Goal: Obtain resource: Download file/media

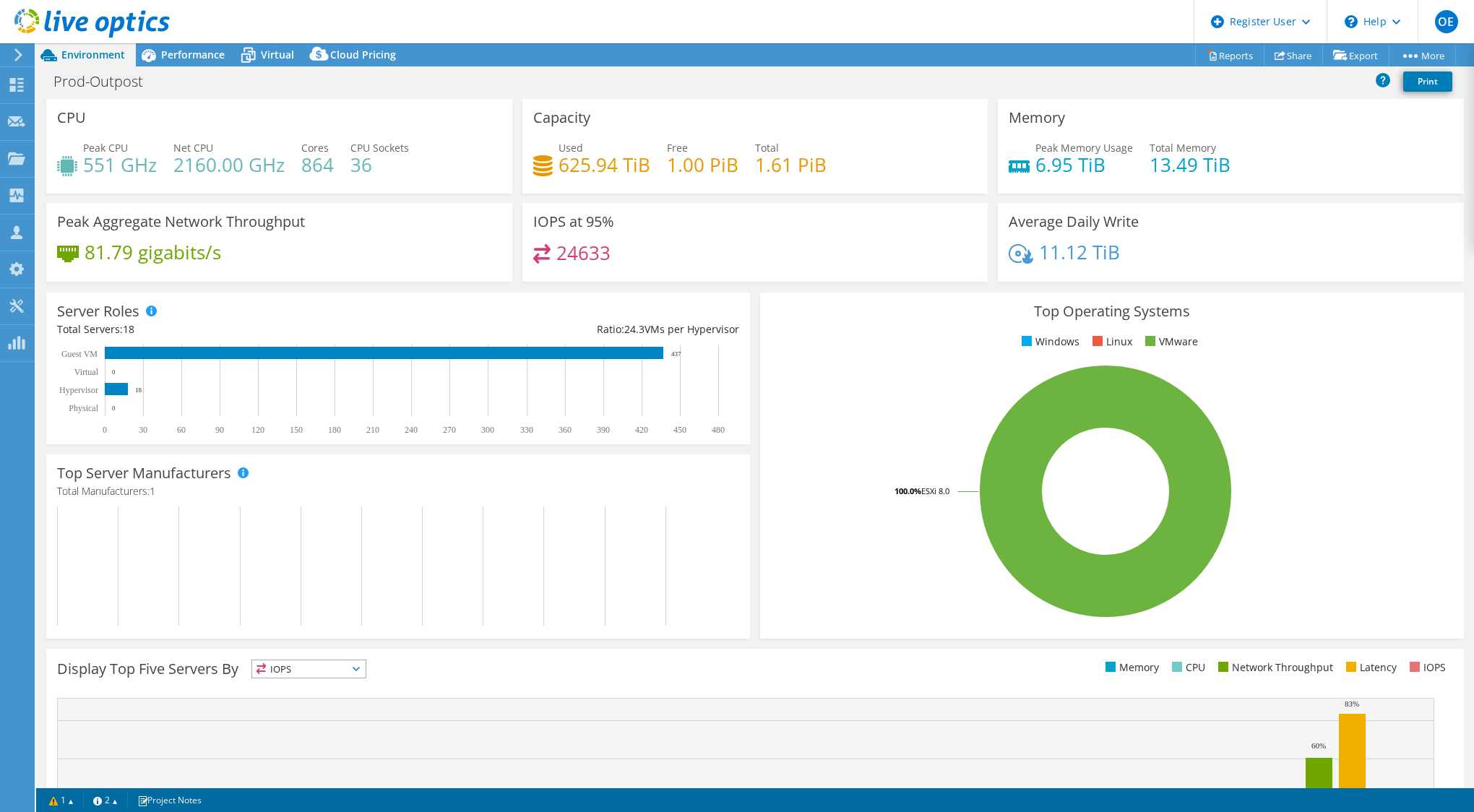
select select "[GEOGRAPHIC_DATA]"
select select "USD"
click at [588, 165] on h4 "625.94 TiB" at bounding box center [605, 164] width 92 height 16
drag, startPoint x: 588, startPoint y: 165, endPoint x: 661, endPoint y: 192, distance: 77.8
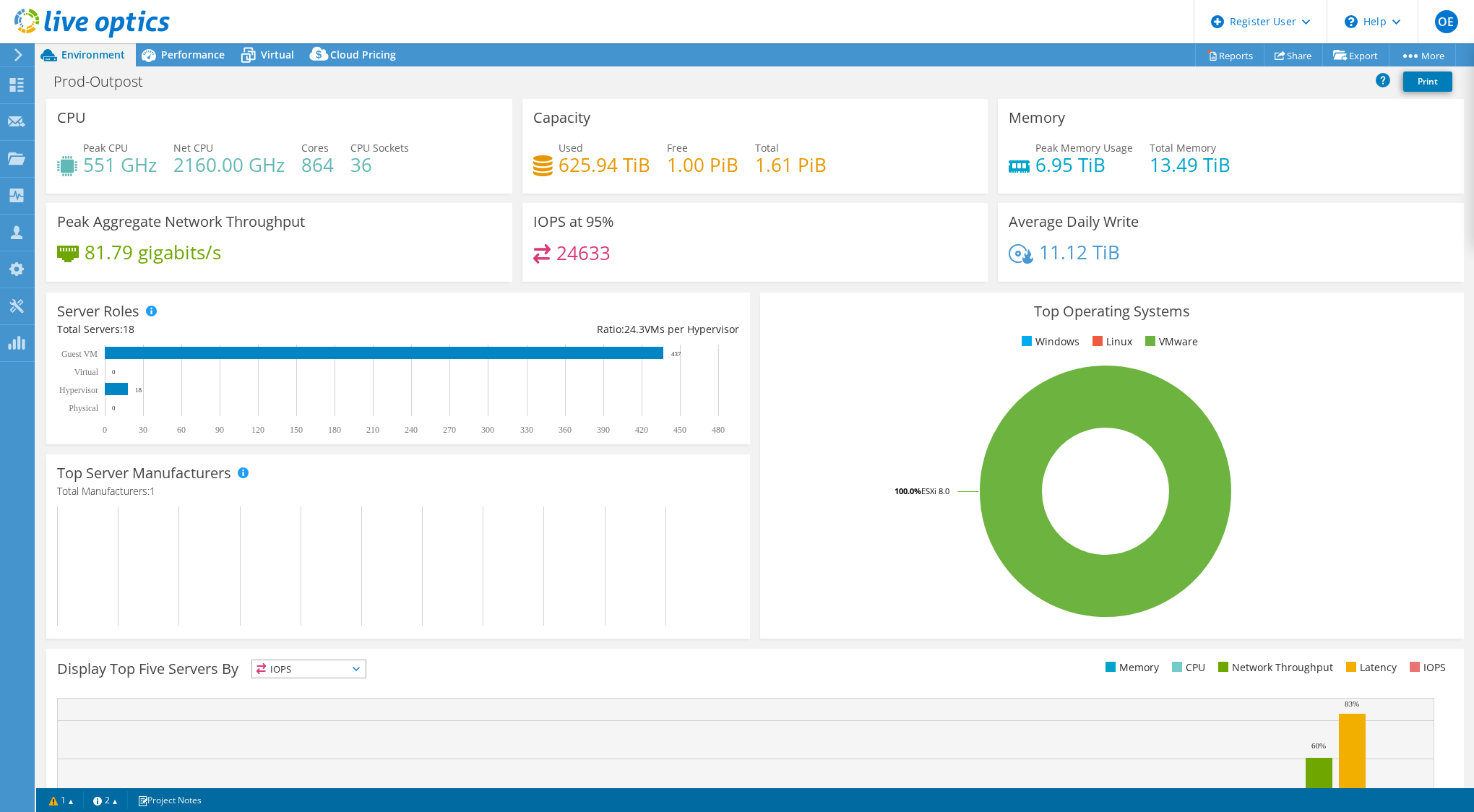
click at [661, 192] on div "Capacity Used 625.94 TiB Free 1.00 PiB Total 1.61 PiB" at bounding box center [755, 146] width 466 height 95
drag, startPoint x: 85, startPoint y: 162, endPoint x: 403, endPoint y: 166, distance: 318.0
click at [403, 166] on div "Peak CPU 551 GHz Net CPU 2160.00 GHz Cores 864 CPU Sockets 36" at bounding box center [279, 163] width 444 height 47
click at [405, 168] on h4 "36" at bounding box center [379, 164] width 59 height 16
drag, startPoint x: 194, startPoint y: 165, endPoint x: 177, endPoint y: 166, distance: 17.0
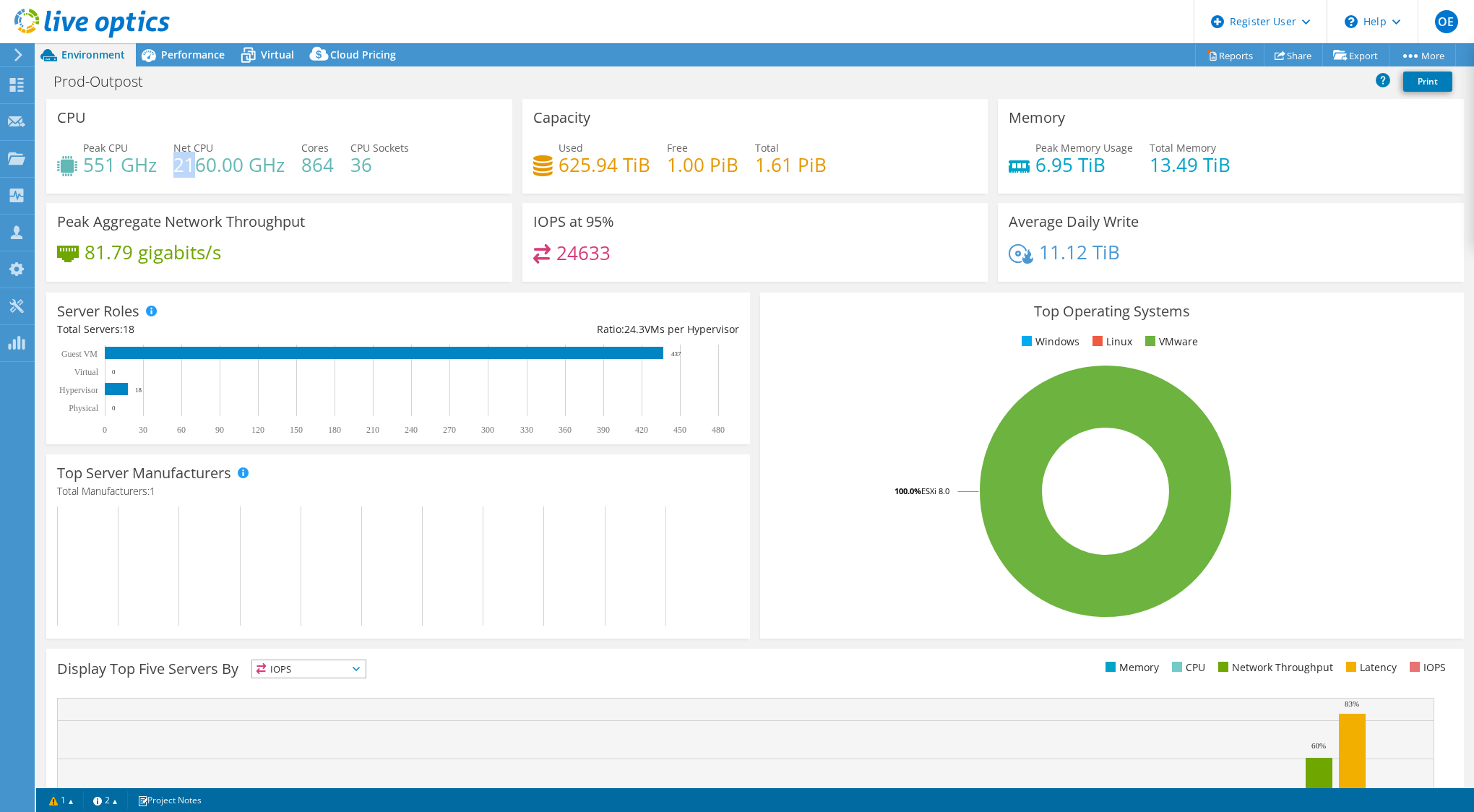
click at [177, 166] on h4 "2160.00 GHz" at bounding box center [229, 164] width 111 height 16
drag, startPoint x: 177, startPoint y: 166, endPoint x: 220, endPoint y: 178, distance: 44.6
click at [220, 178] on div "Peak CPU 551 GHz Net CPU 2160.00 GHz Cores 864 CPU Sockets 36" at bounding box center [279, 163] width 444 height 47
drag, startPoint x: 212, startPoint y: 163, endPoint x: 176, endPoint y: 164, distance: 36.0
click at [176, 164] on h4 "2160.00 GHz" at bounding box center [229, 164] width 111 height 16
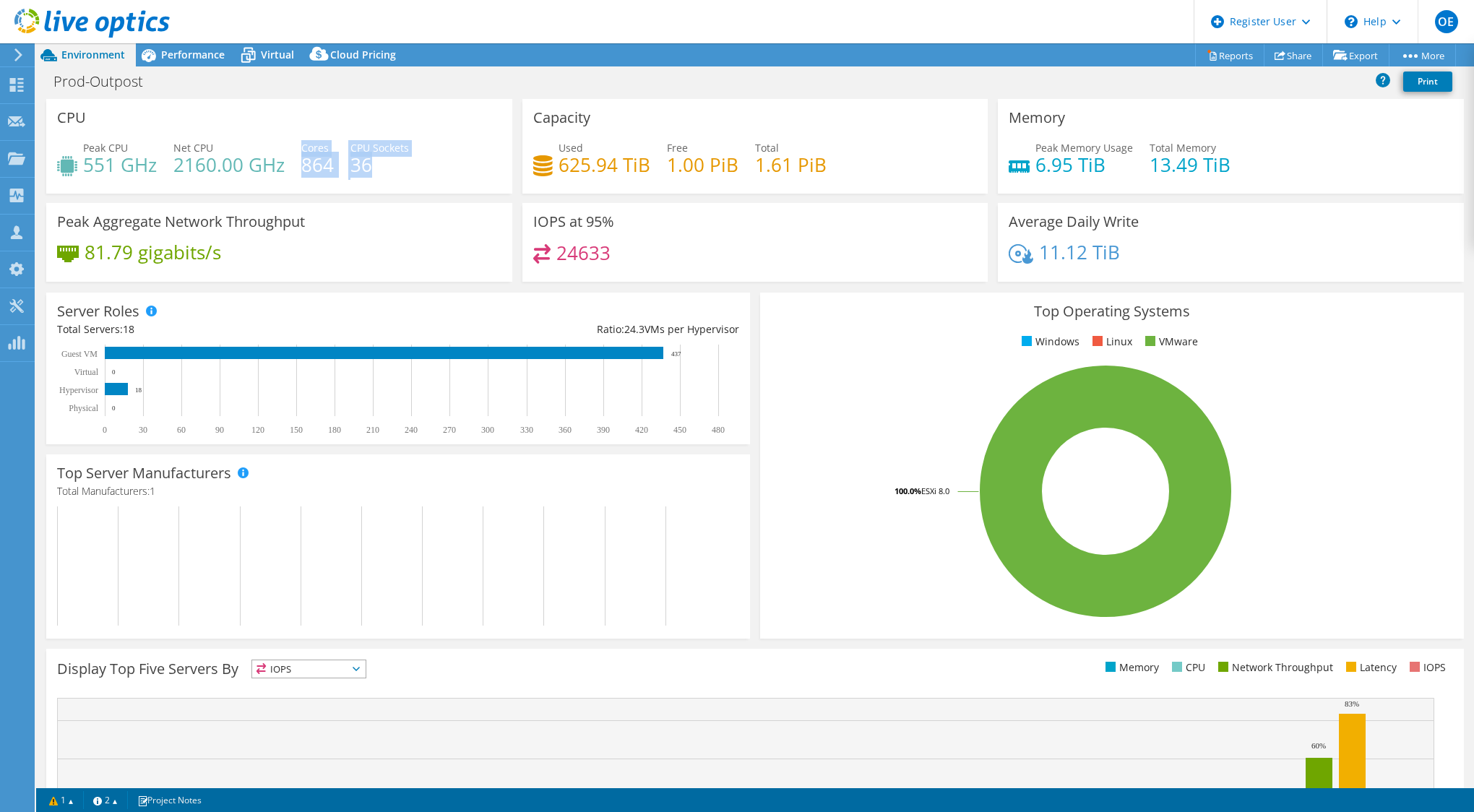
drag, startPoint x: 370, startPoint y: 169, endPoint x: 300, endPoint y: 166, distance: 70.1
click at [300, 166] on div "Peak CPU 551 GHz Net CPU 2160.00 GHz Cores 864 CPU Sockets 36" at bounding box center [279, 163] width 444 height 47
drag, startPoint x: 300, startPoint y: 166, endPoint x: 413, endPoint y: 154, distance: 113.6
click at [413, 154] on div "Peak CPU 551 GHz Net CPU 2160.00 GHz Cores 864 CPU Sockets 36" at bounding box center [279, 163] width 444 height 47
click at [321, 165] on h4 "864" at bounding box center [317, 164] width 33 height 16
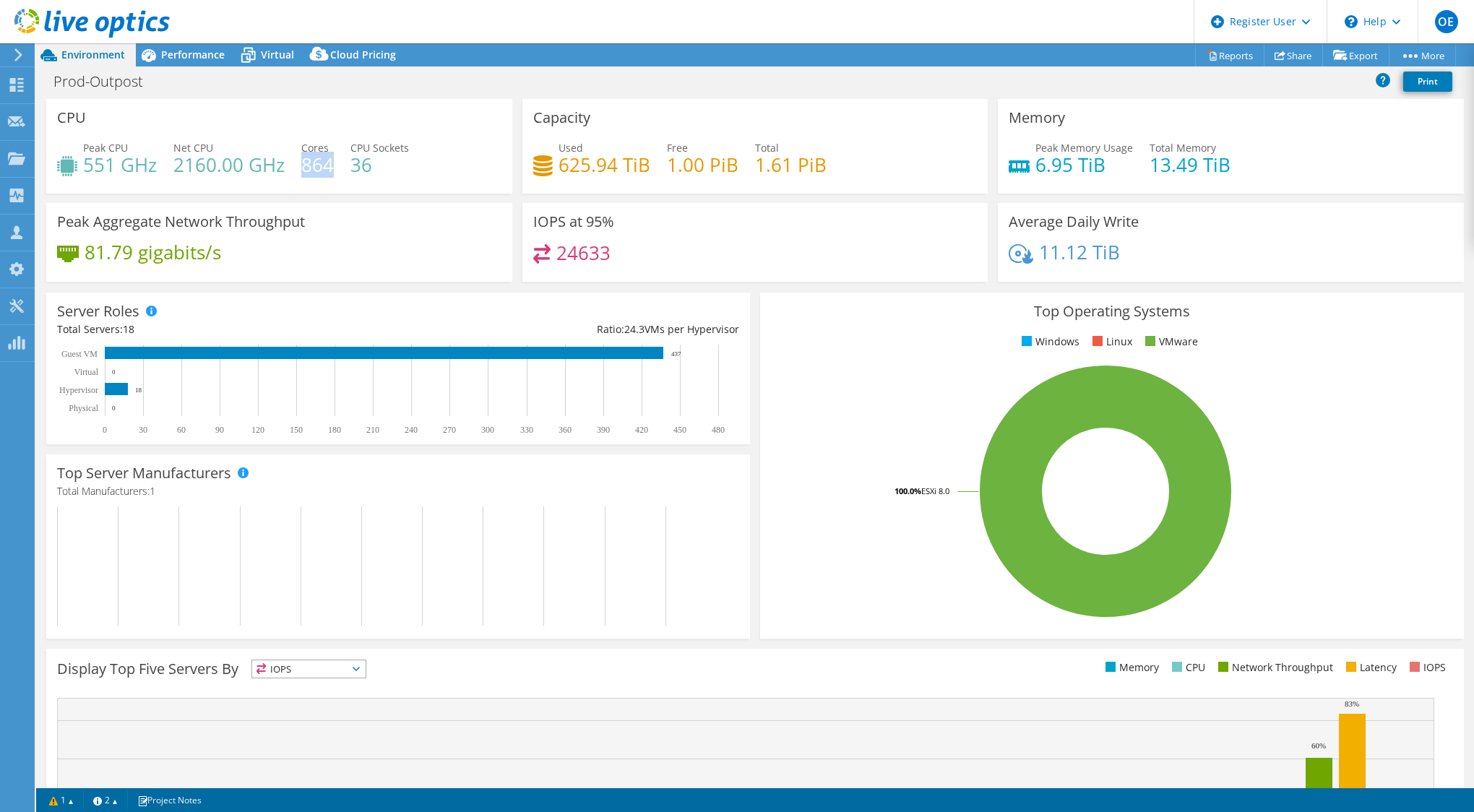
click at [321, 165] on h4 "864" at bounding box center [317, 164] width 33 height 16
copy h4 "864"
drag, startPoint x: 332, startPoint y: 171, endPoint x: 323, endPoint y: 166, distance: 10.3
copy h4 "864"
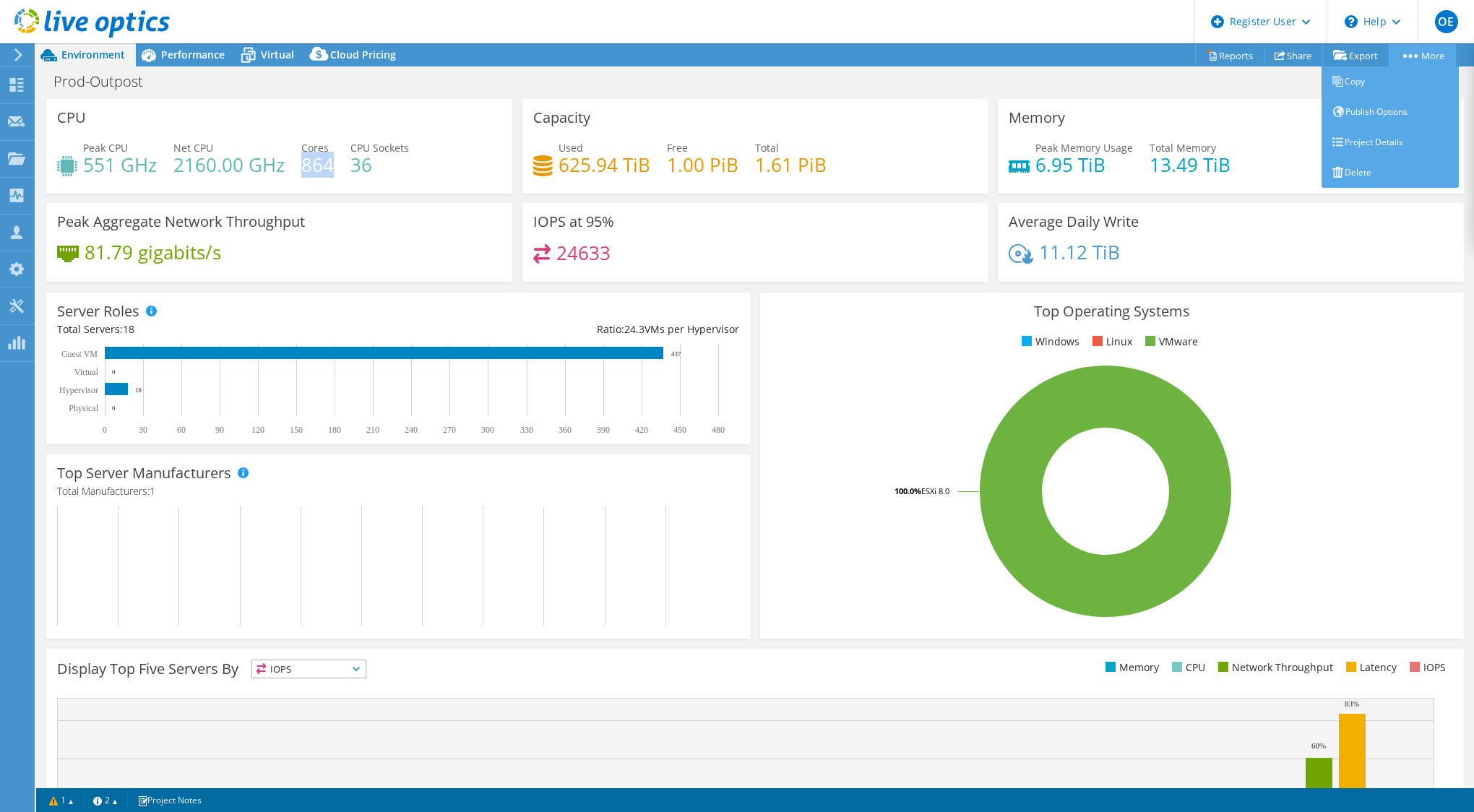
click at [1432, 55] on link "More" at bounding box center [1422, 55] width 68 height 22
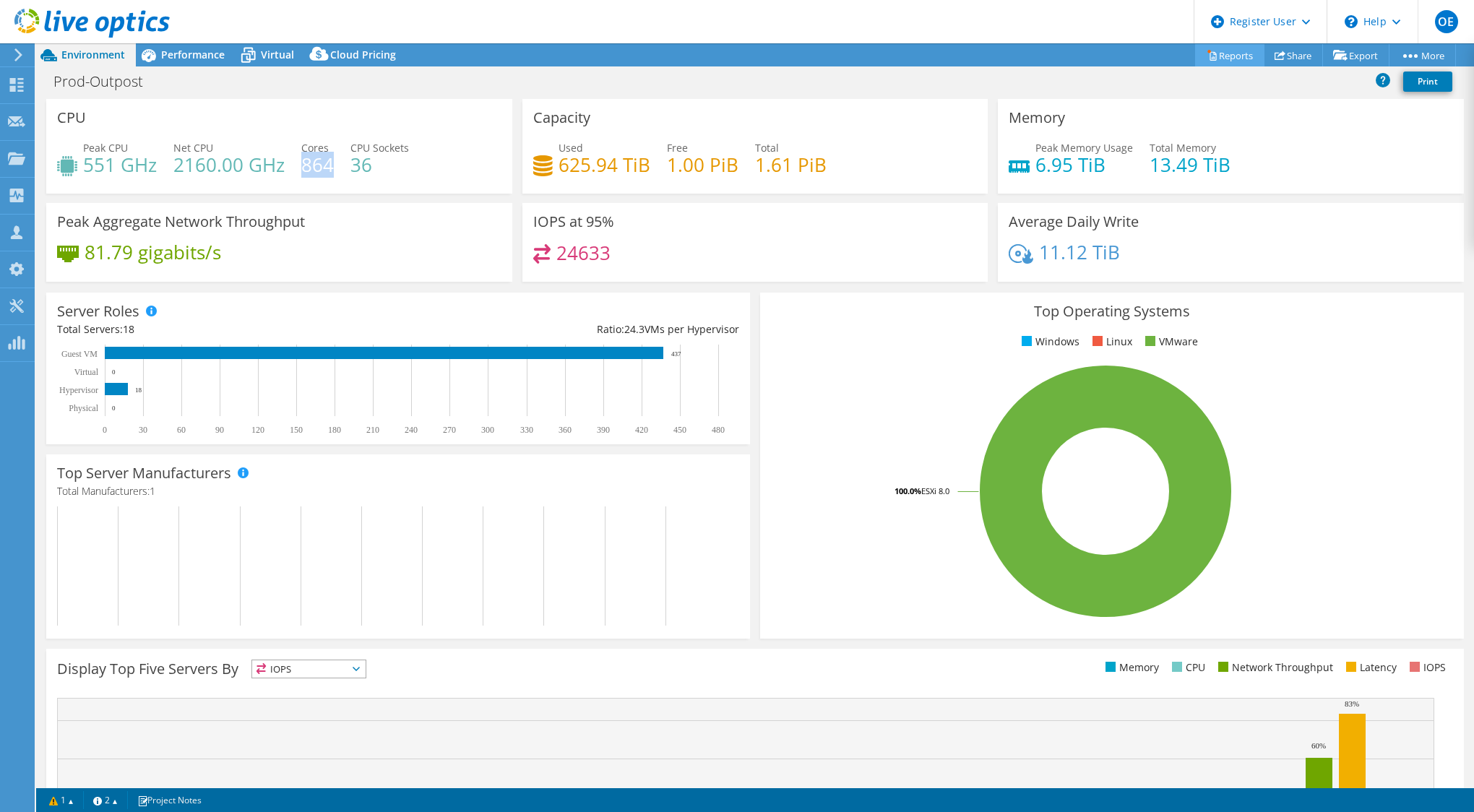
click at [1218, 56] on link "Reports" at bounding box center [1230, 55] width 70 height 22
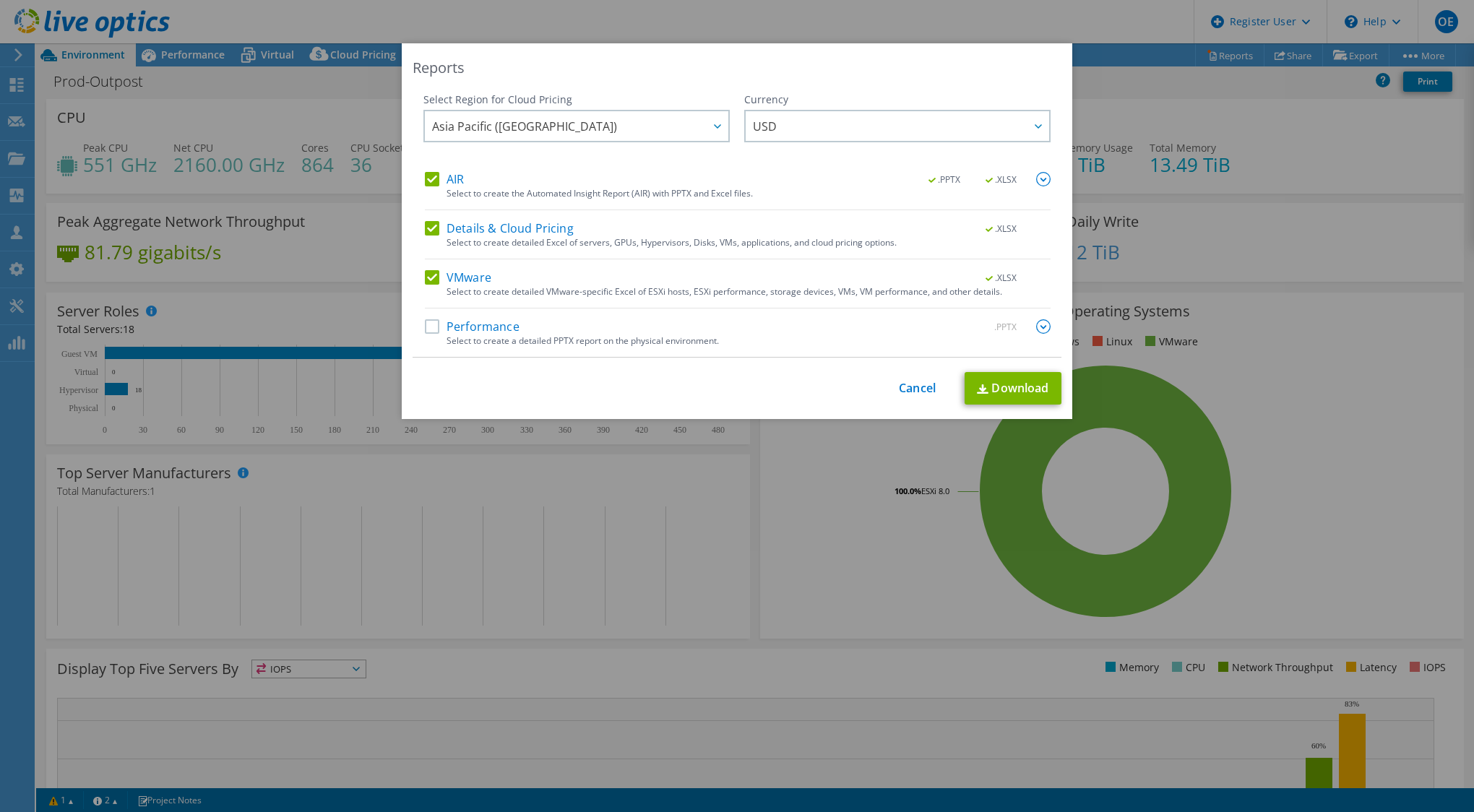
click at [459, 329] on label "Performance" at bounding box center [473, 326] width 95 height 14
click at [0, 0] on input "Performance" at bounding box center [0, 0] width 0 height 0
click at [581, 123] on span "Asia Pacific ([GEOGRAPHIC_DATA])" at bounding box center [579, 126] width 296 height 30
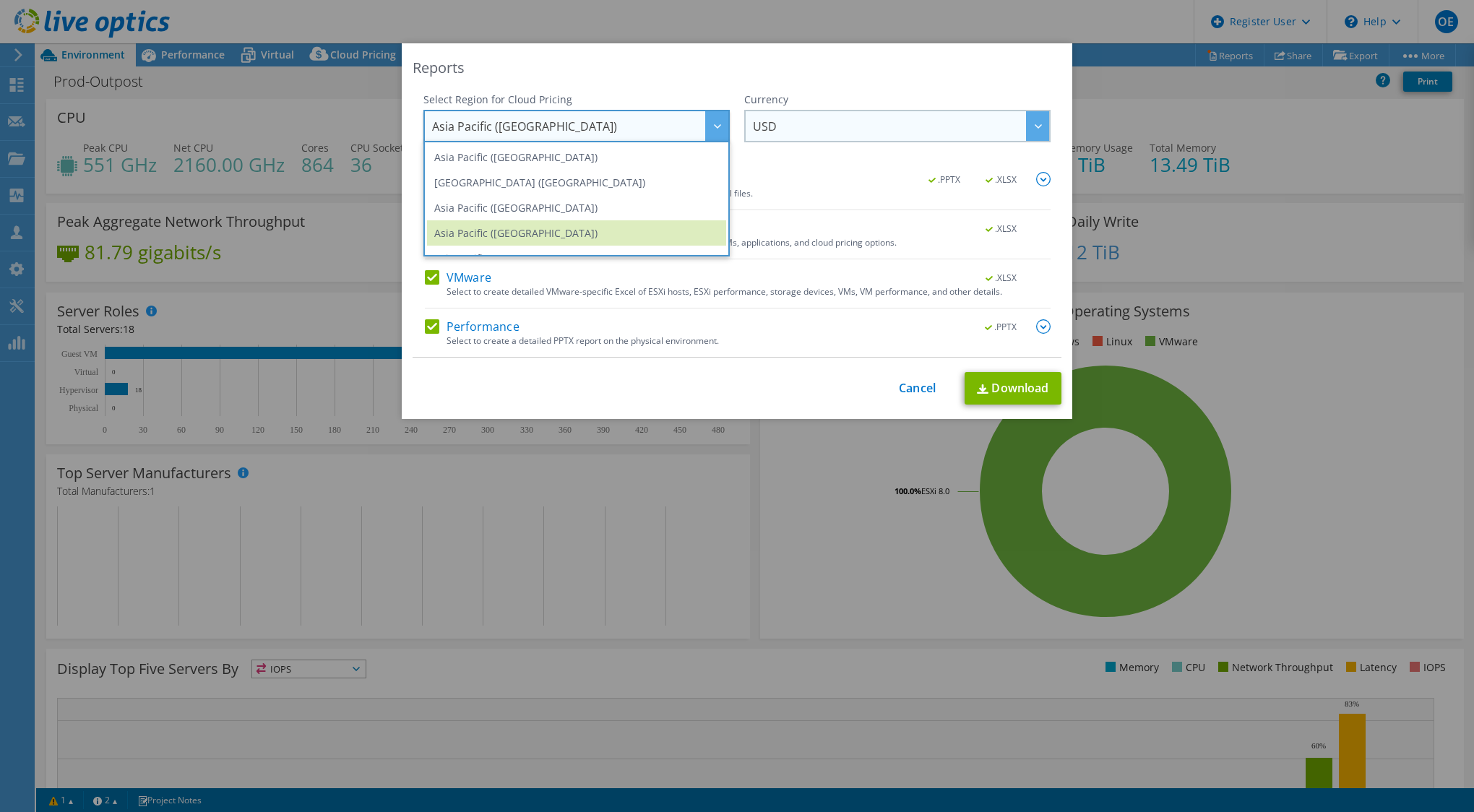
click at [756, 117] on span "USD" at bounding box center [901, 126] width 296 height 30
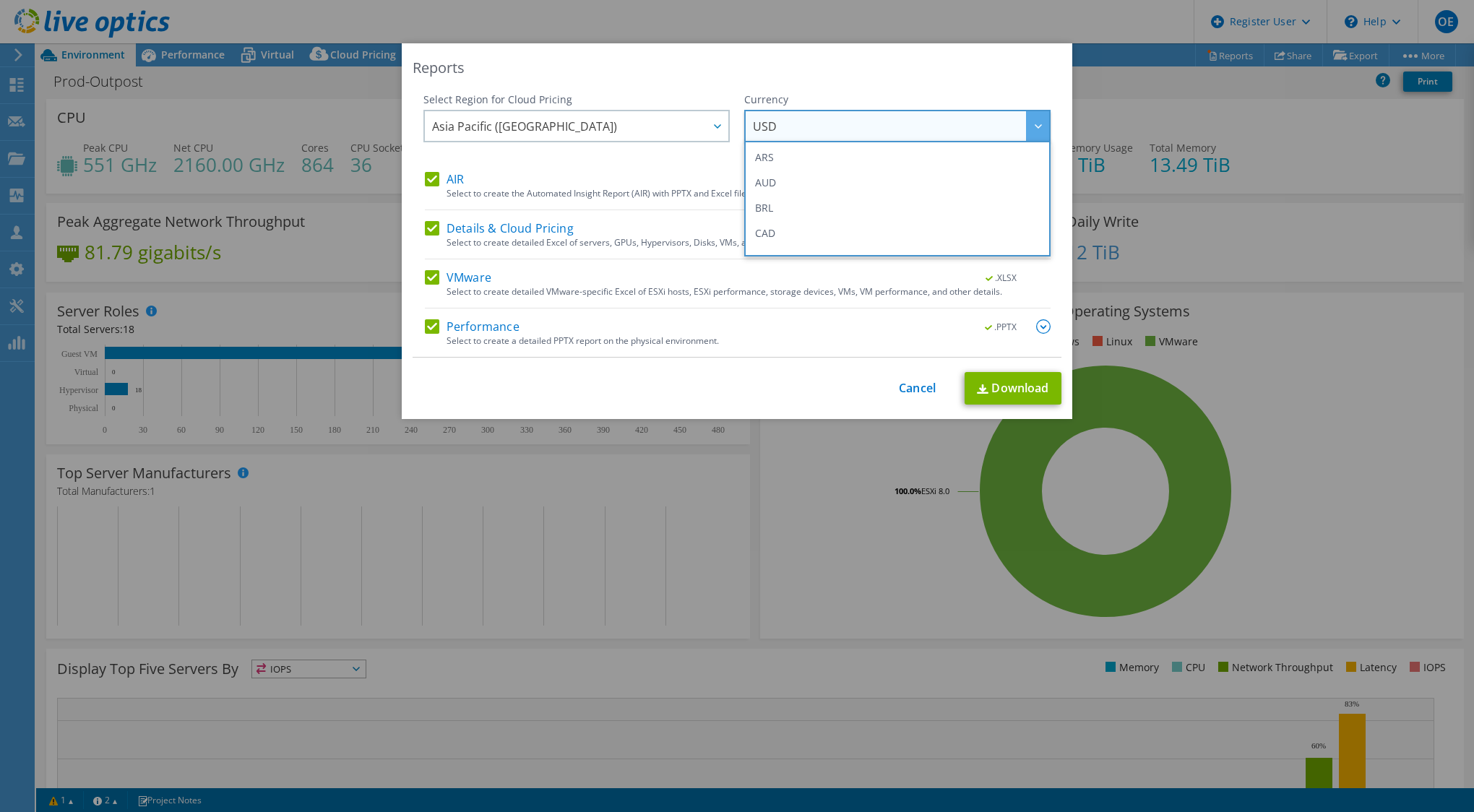
click at [756, 117] on span "USD" at bounding box center [901, 126] width 296 height 30
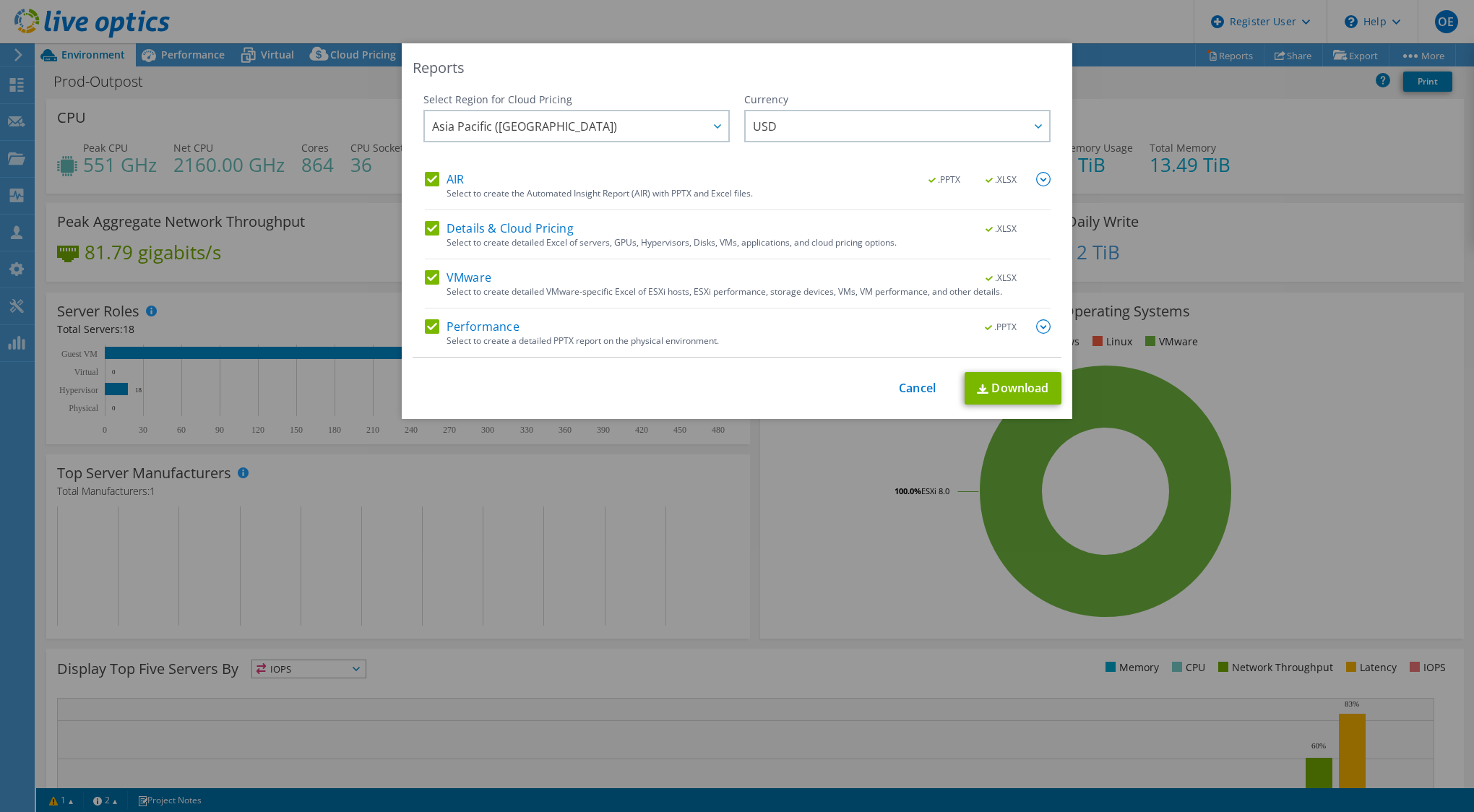
click at [1039, 326] on img at bounding box center [1043, 326] width 14 height 14
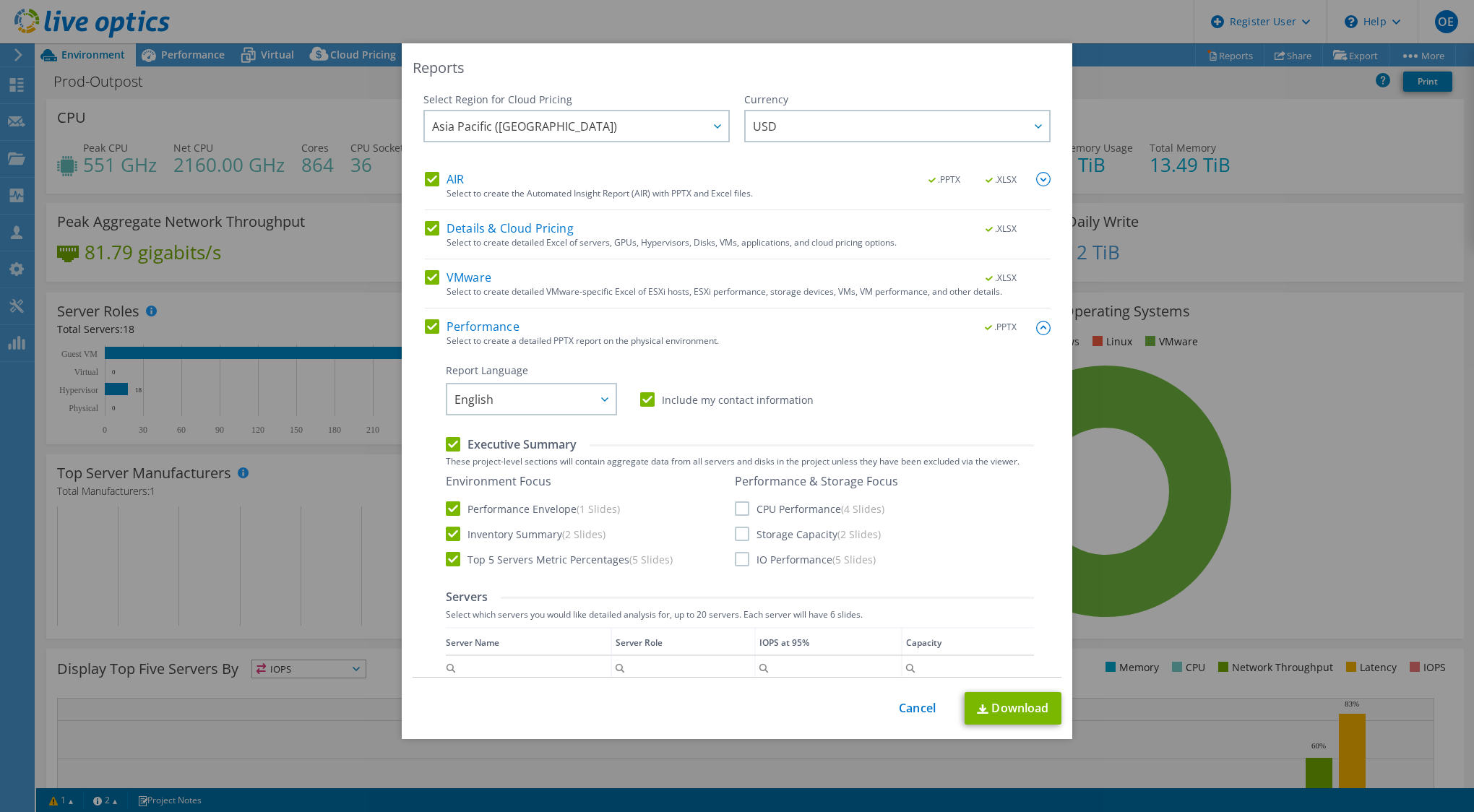
click at [744, 505] on label "CPU Performance (4 Slides)" at bounding box center [810, 508] width 150 height 14
click at [0, 0] on input "CPU Performance (4 Slides)" at bounding box center [0, 0] width 0 height 0
click at [735, 533] on label "Storage Capacity (2 Slides)" at bounding box center [808, 533] width 146 height 14
click at [0, 0] on input "Storage Capacity (2 Slides)" at bounding box center [0, 0] width 0 height 0
click at [735, 558] on label "IO Performance (5 Slides)" at bounding box center [806, 558] width 141 height 14
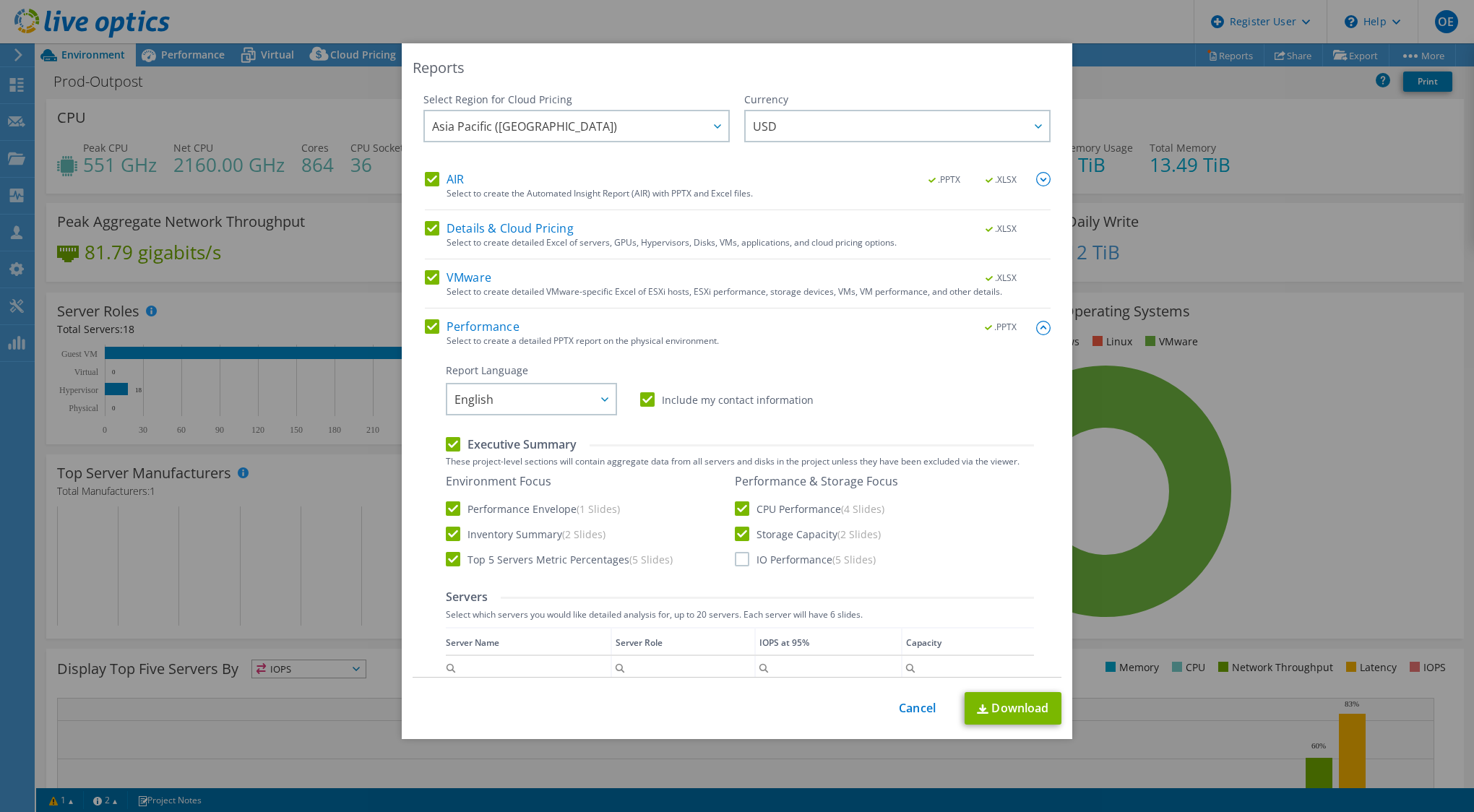
click at [0, 0] on input "IO Performance (5 Slides)" at bounding box center [0, 0] width 0 height 0
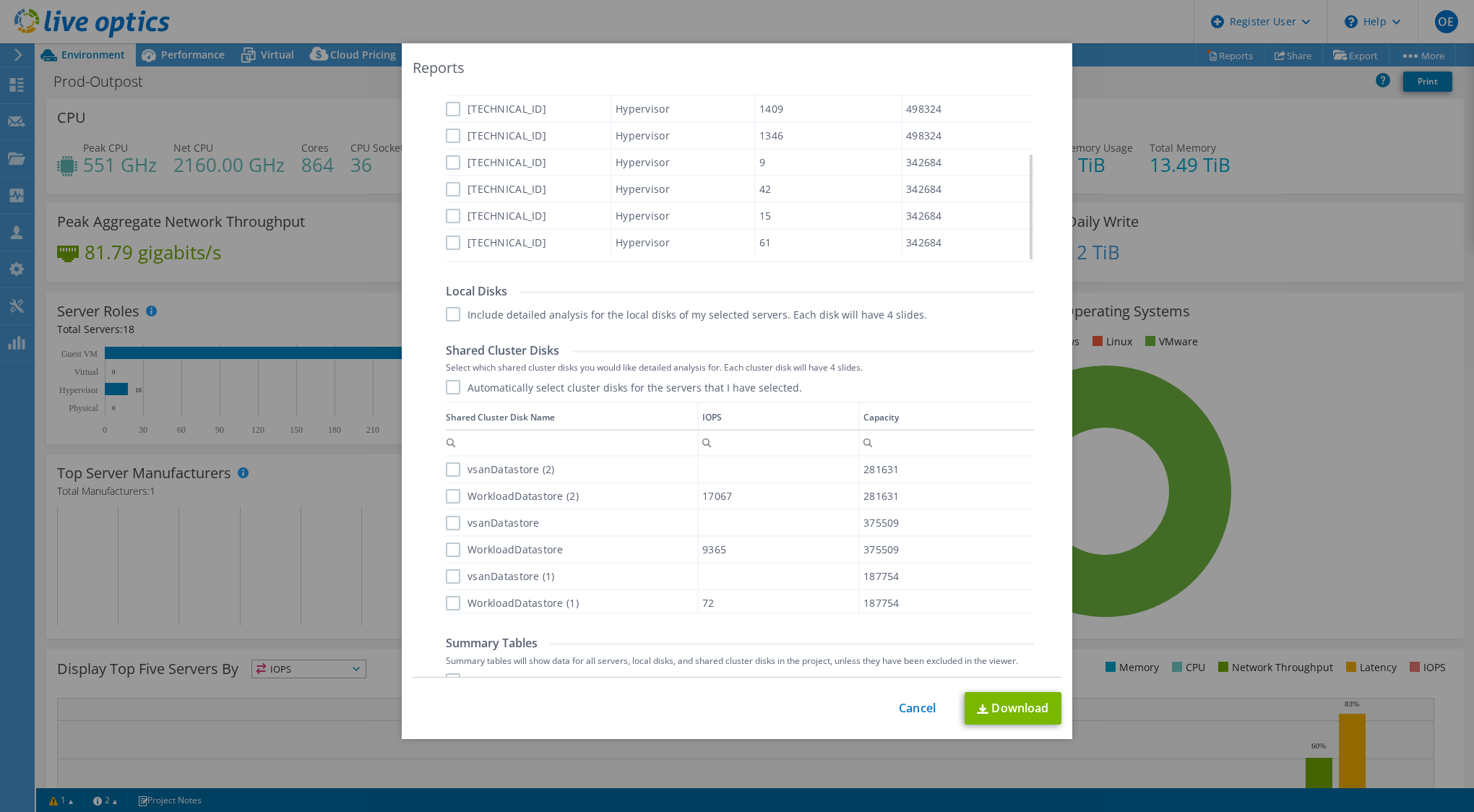
scroll to position [650, 0]
click at [435, 381] on div "Performance .PPTX Select to create a detailed PPTX report on the physical envir…" at bounding box center [738, 208] width 626 height 1079
click at [438, 382] on div "Performance .PPTX Select to create a detailed PPTX report on the physical envir…" at bounding box center [738, 208] width 626 height 1079
click at [446, 385] on label "Automatically select cluster disks for the servers that I have selected." at bounding box center [624, 386] width 356 height 14
click at [0, 0] on input "Automatically select cluster disks for the servers that I have selected." at bounding box center [0, 0] width 0 height 0
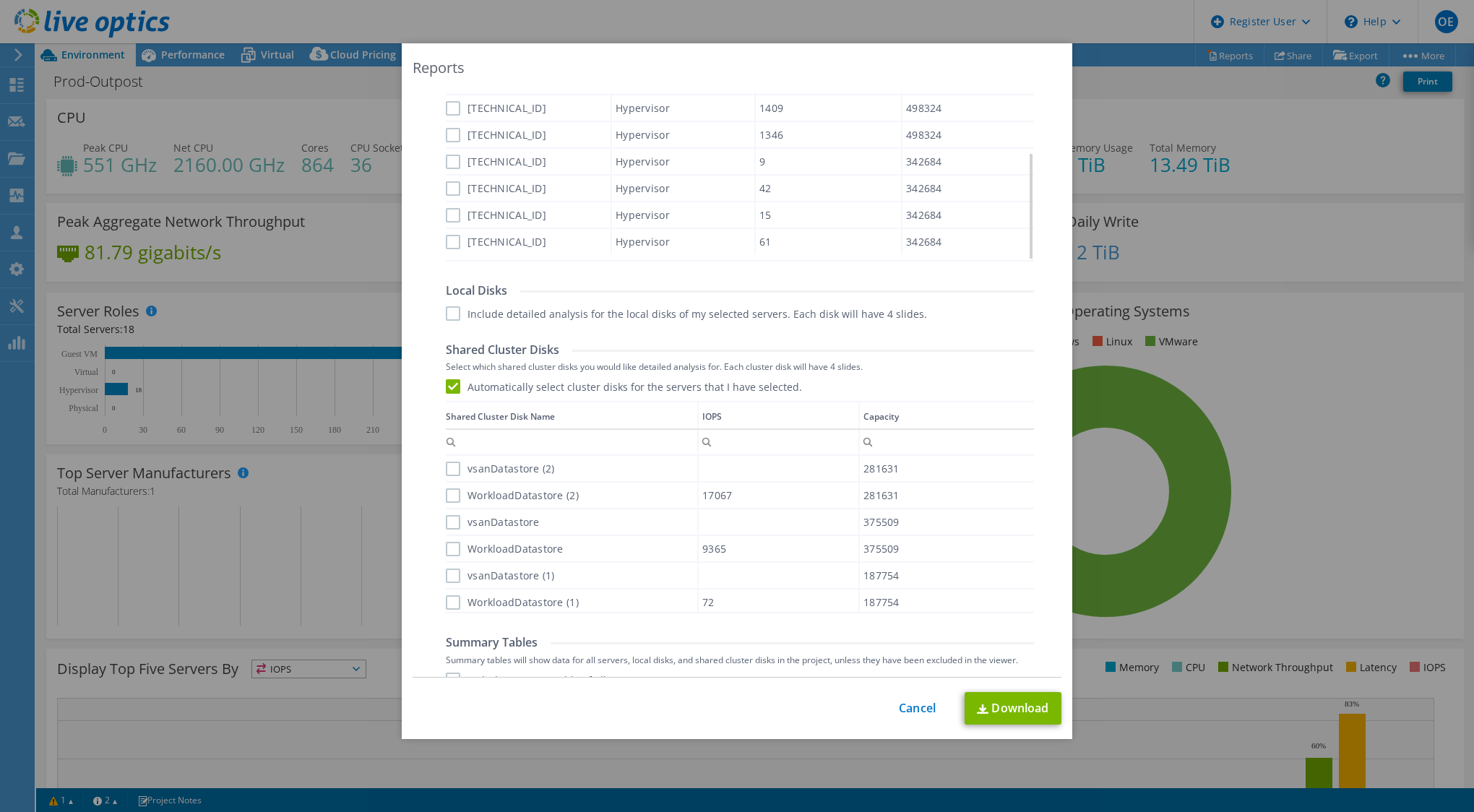
click at [446, 387] on label "Automatically select cluster disks for the servers that I have selected." at bounding box center [624, 386] width 356 height 14
click at [0, 0] on input "Automatically select cluster disks for the servers that I have selected." at bounding box center [0, 0] width 0 height 0
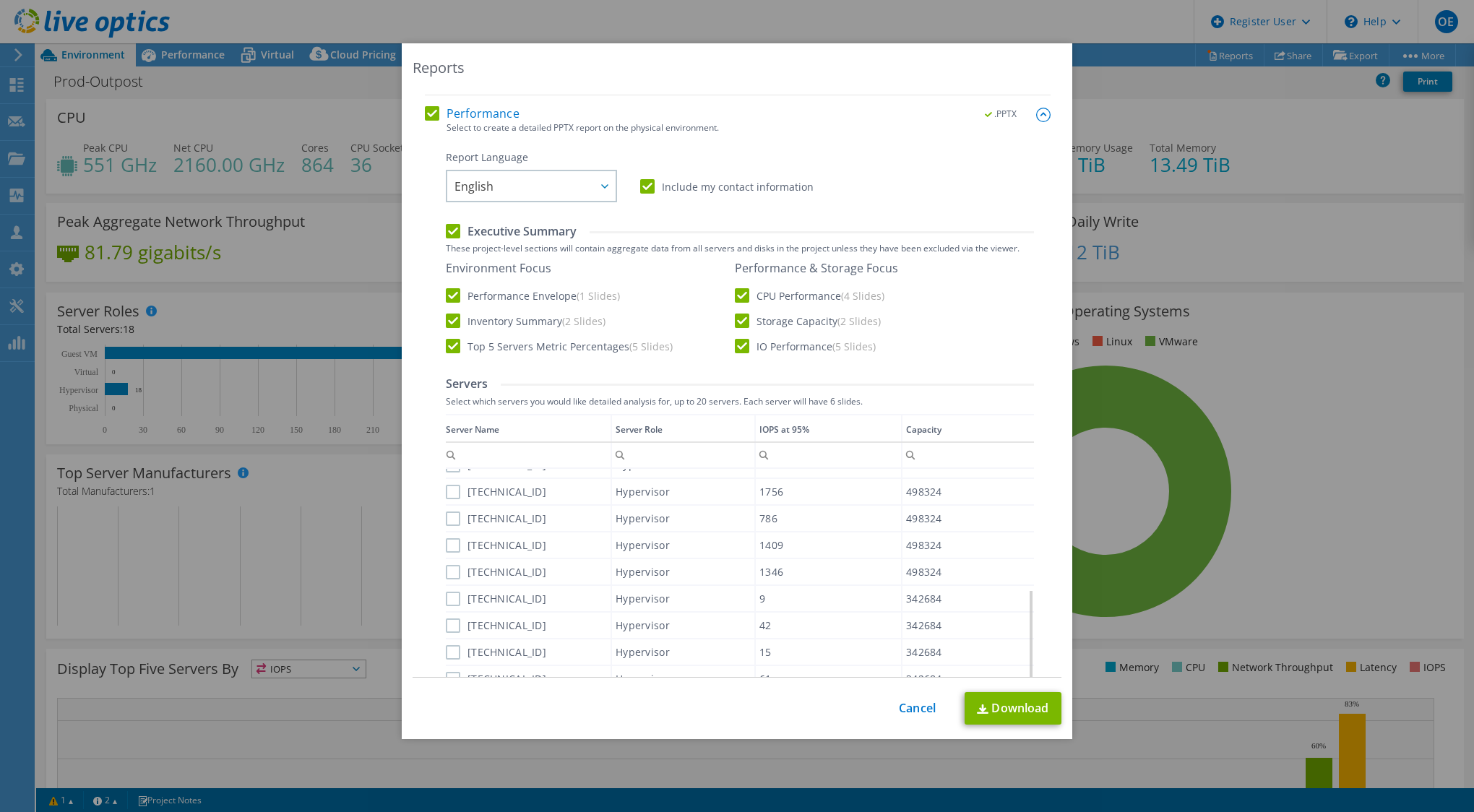
scroll to position [0, 0]
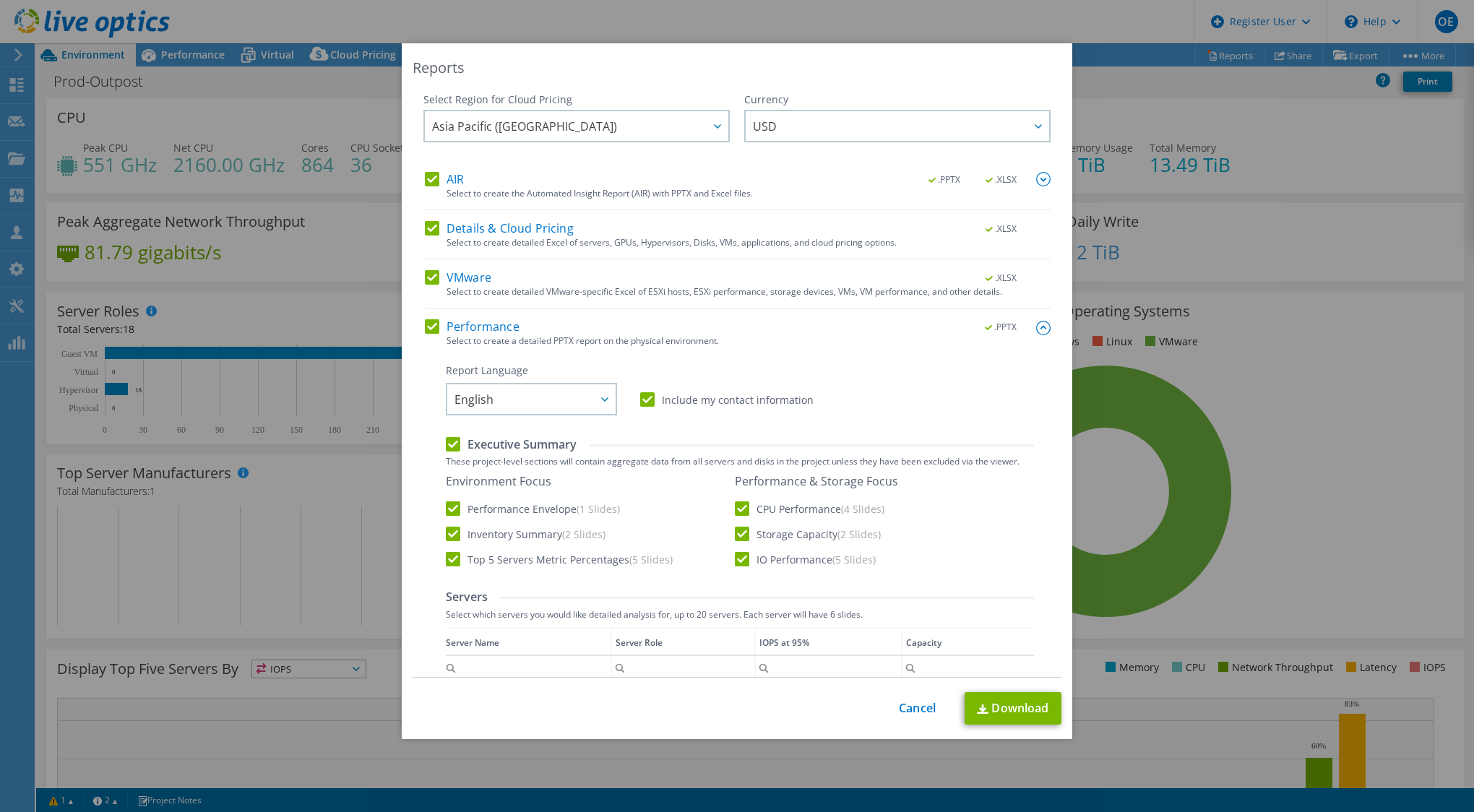
click at [1019, 181] on div ".PPTX .XLSX" at bounding box center [981, 179] width 139 height 16
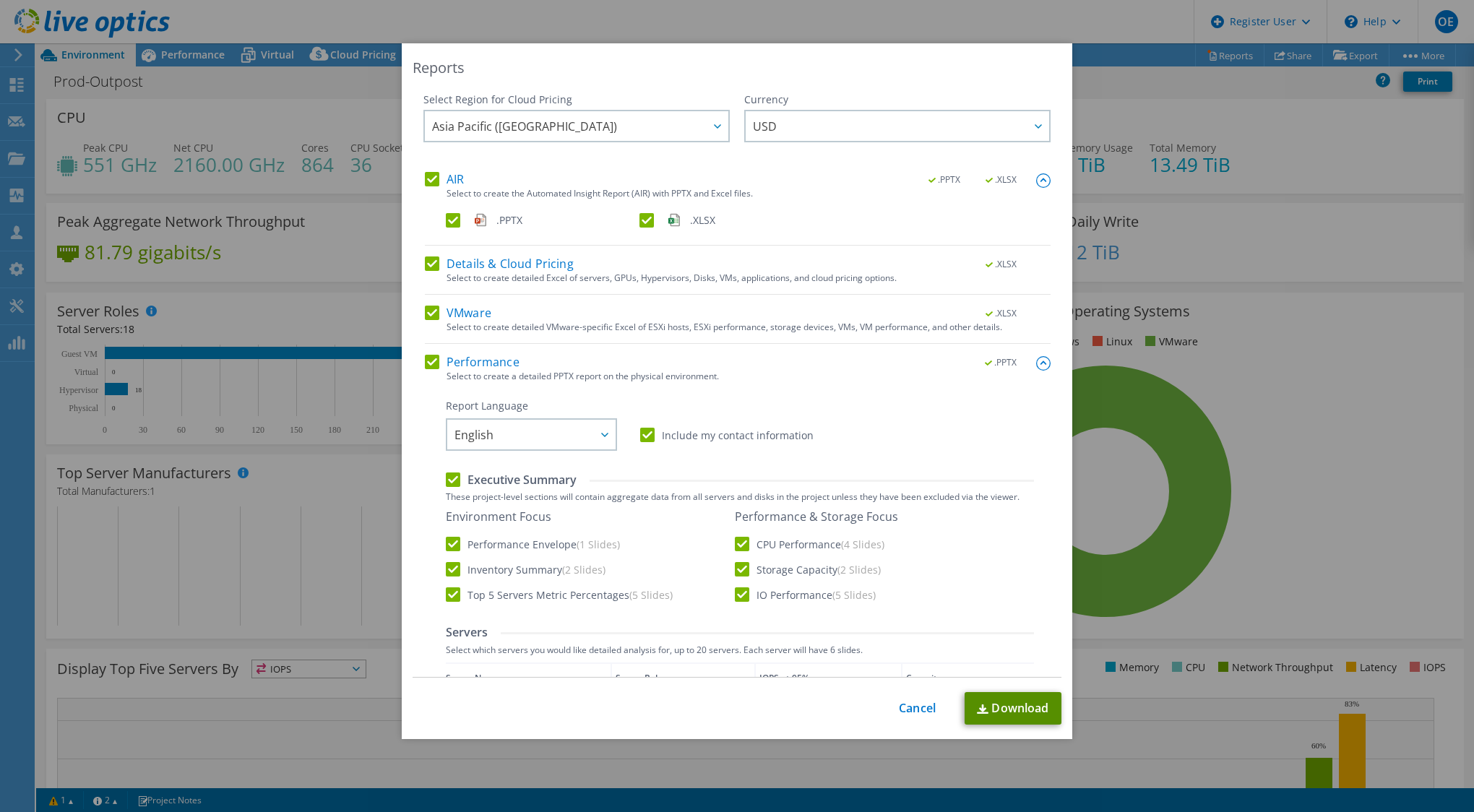
click at [1034, 704] on link "Download" at bounding box center [1013, 708] width 97 height 33
click at [924, 710] on link "Cancel" at bounding box center [918, 708] width 37 height 14
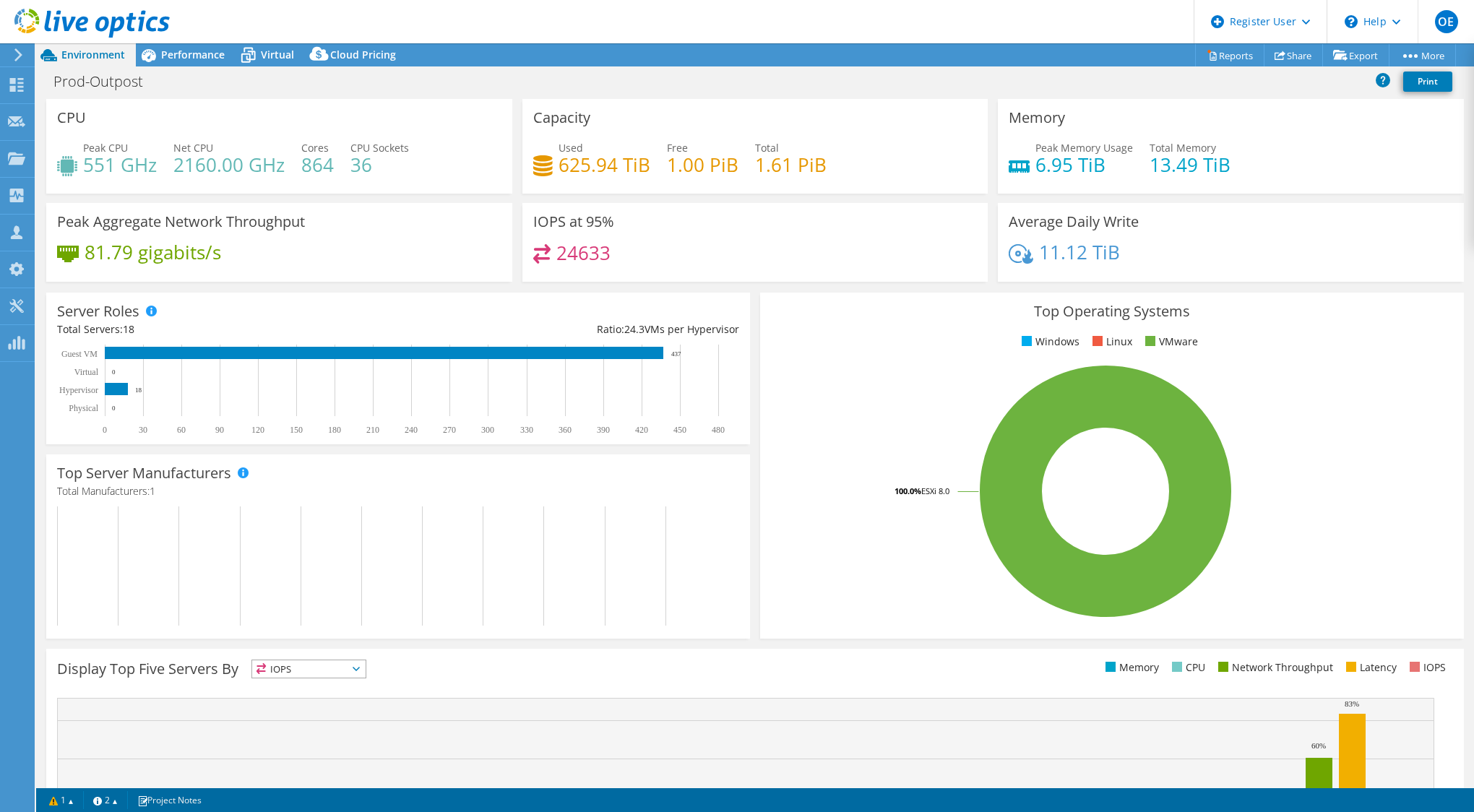
click at [96, 170] on h4 "551 GHz" at bounding box center [119, 164] width 73 height 16
drag, startPoint x: 96, startPoint y: 170, endPoint x: 187, endPoint y: 171, distance: 91.0
click at [187, 171] on h4 "2160.00 GHz" at bounding box center [229, 164] width 111 height 16
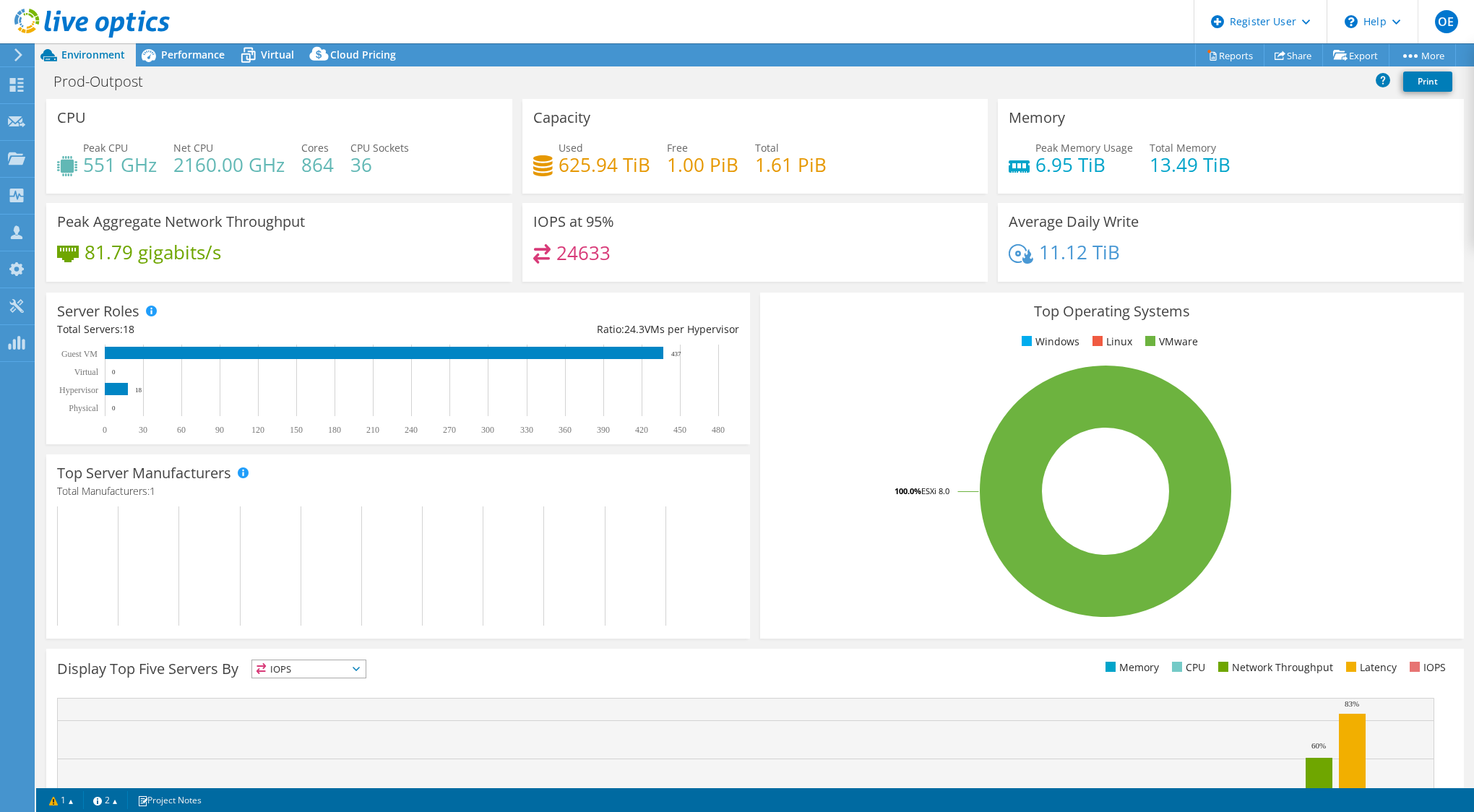
click at [9, 56] on div at bounding box center [16, 55] width 16 height 13
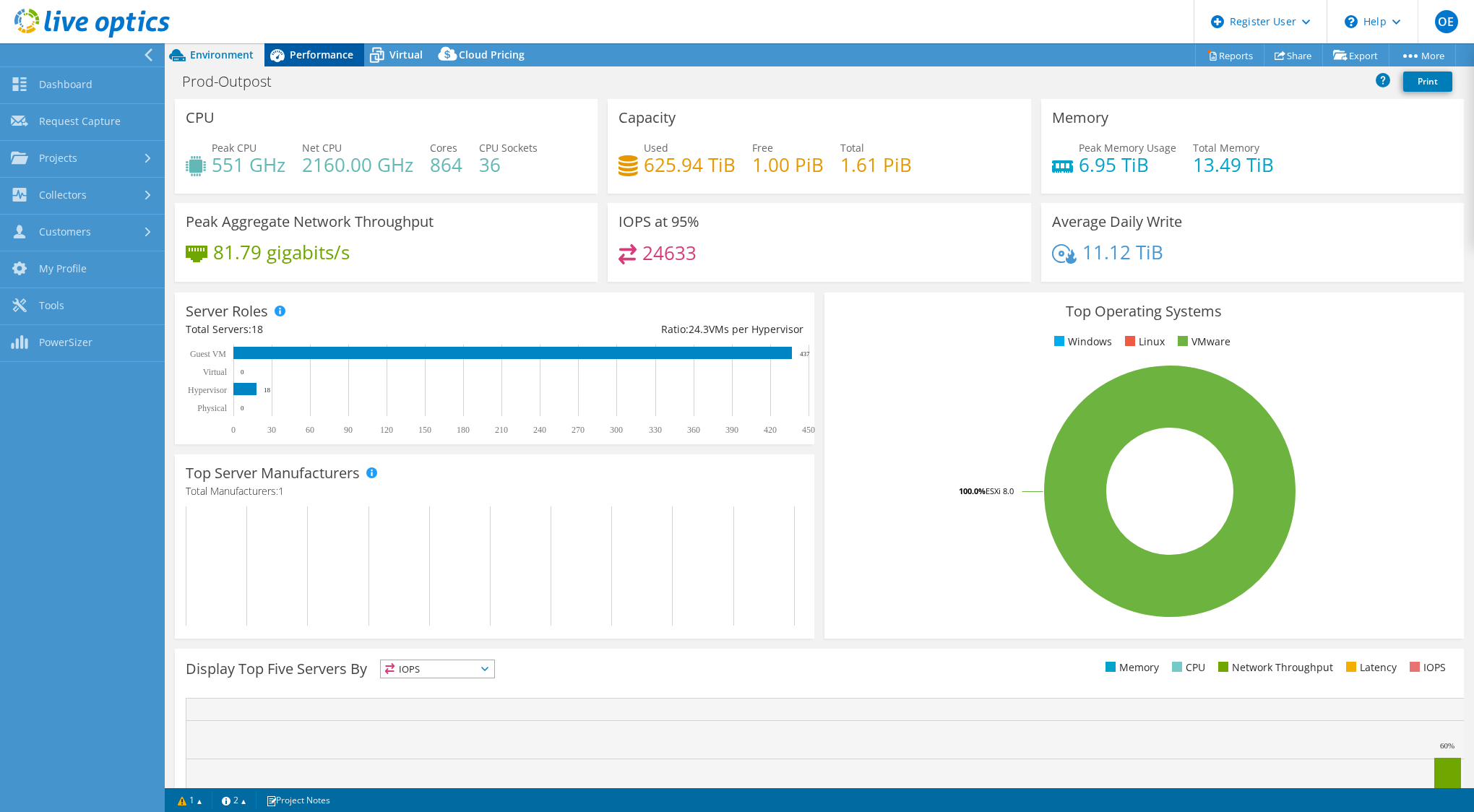
click at [333, 58] on span "Performance" at bounding box center [322, 54] width 64 height 14
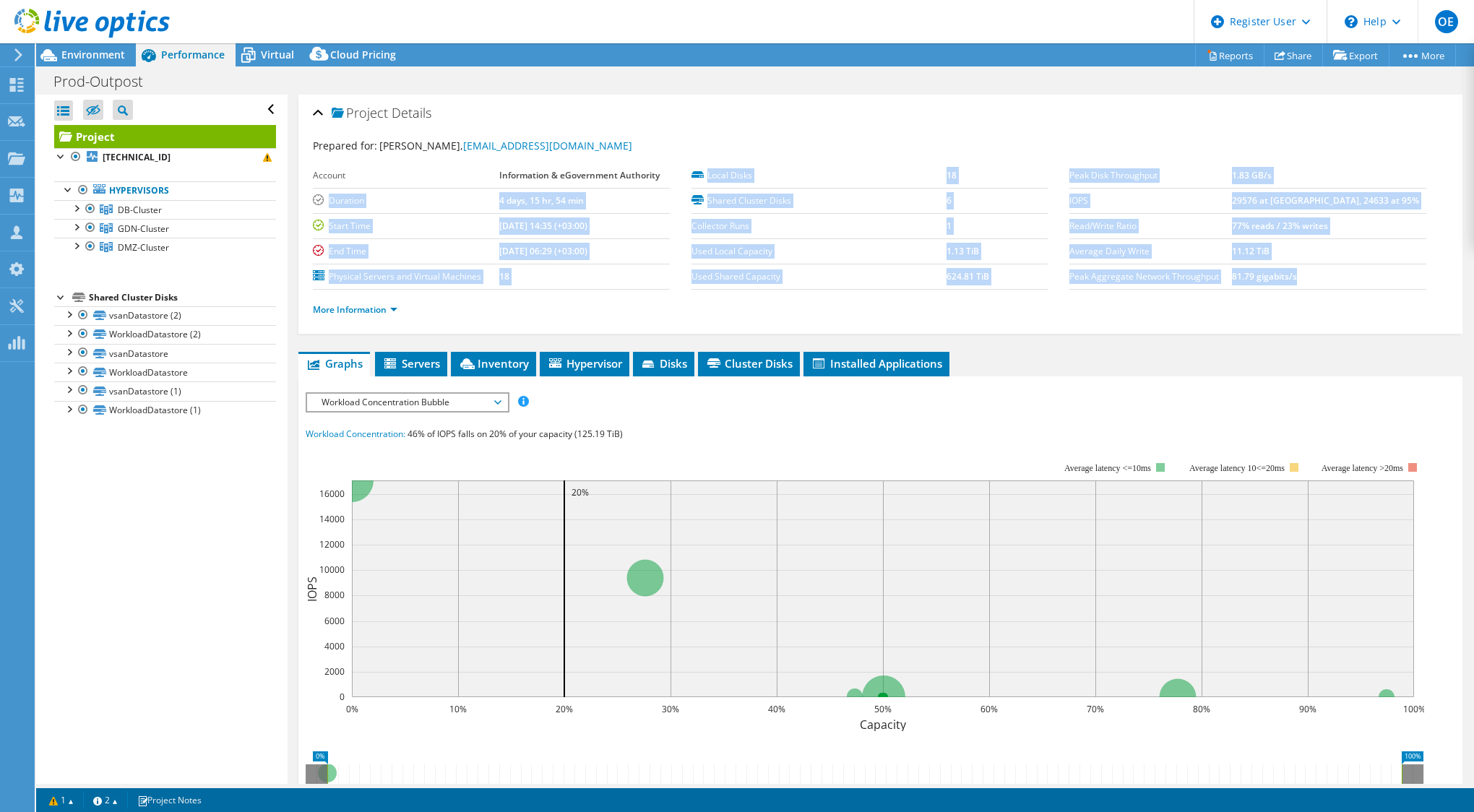
drag, startPoint x: 1338, startPoint y: 280, endPoint x: 318, endPoint y: 192, distance: 1023.8
click at [318, 192] on section "Prepared for: [PERSON_NAME], [EMAIL_ADDRESS][DOMAIN_NAME] Account Information &…" at bounding box center [881, 234] width 1135 height 192
click at [527, 206] on b "4 days, 15 hr, 54 min" at bounding box center [542, 200] width 85 height 13
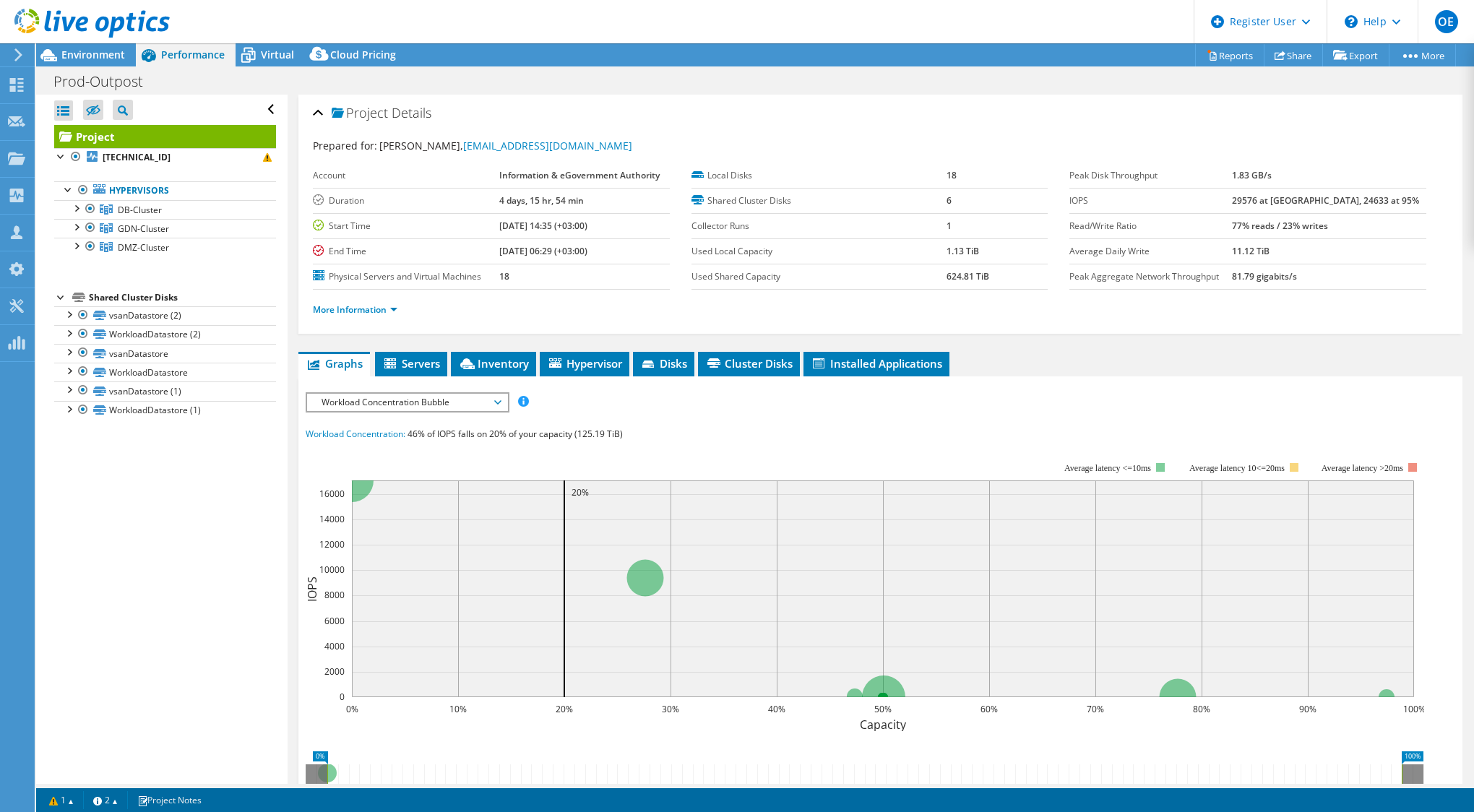
click at [520, 204] on b "4 days, 15 hr, 54 min" at bounding box center [542, 200] width 85 height 13
click at [98, 46] on div at bounding box center [85, 24] width 170 height 48
click at [98, 50] on span "Environment" at bounding box center [93, 54] width 64 height 14
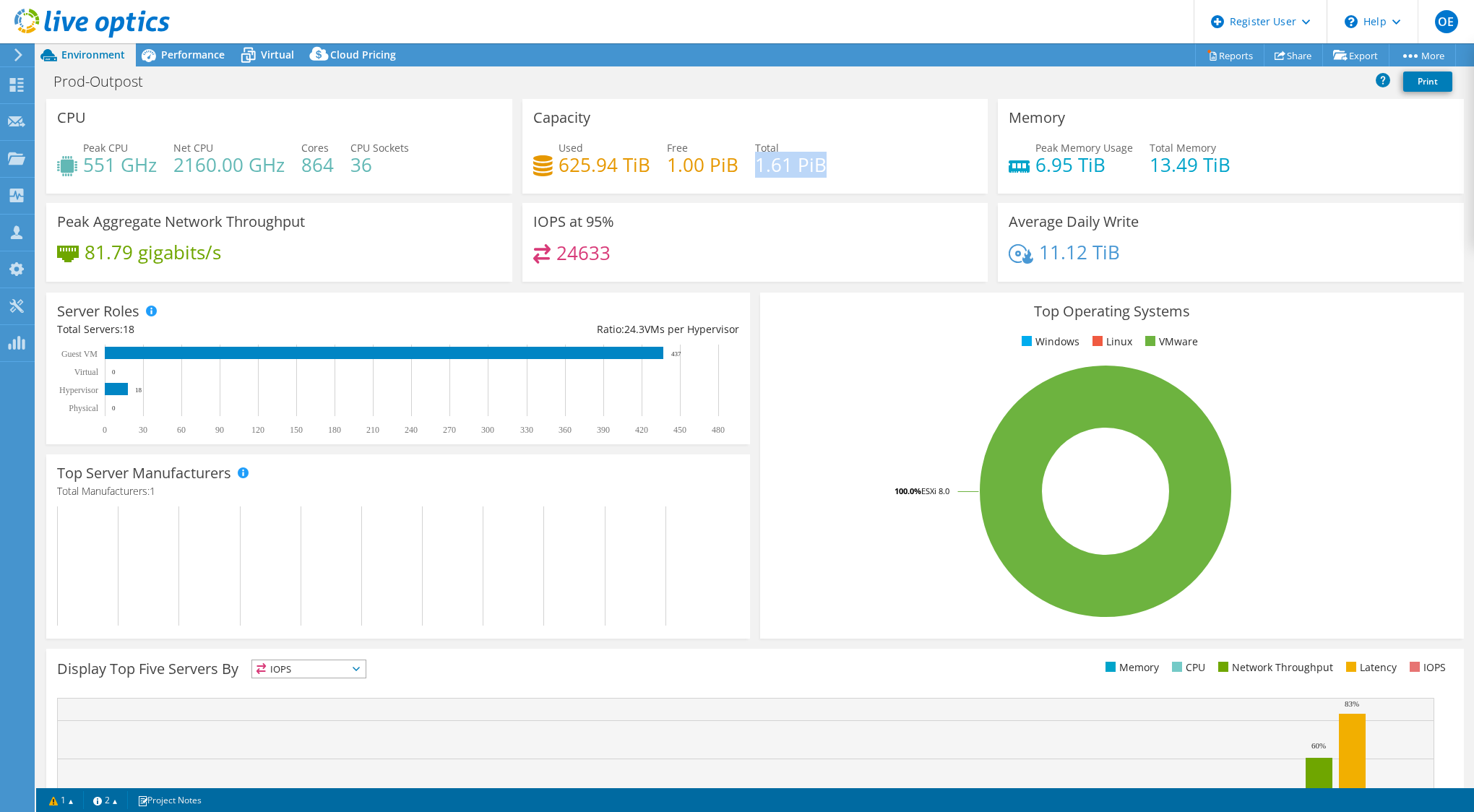
drag, startPoint x: 820, startPoint y: 171, endPoint x: 751, endPoint y: 168, distance: 69.1
click at [751, 168] on div "Used 625.94 TiB Free 1.00 PiB Total 1.61 PiB" at bounding box center [755, 163] width 444 height 47
drag, startPoint x: 1097, startPoint y: 167, endPoint x: 1033, endPoint y: 166, distance: 64.0
click at [1036, 166] on h4 "6.95 TiB" at bounding box center [1084, 164] width 97 height 16
drag, startPoint x: 85, startPoint y: 169, endPoint x: 417, endPoint y: 165, distance: 332.0
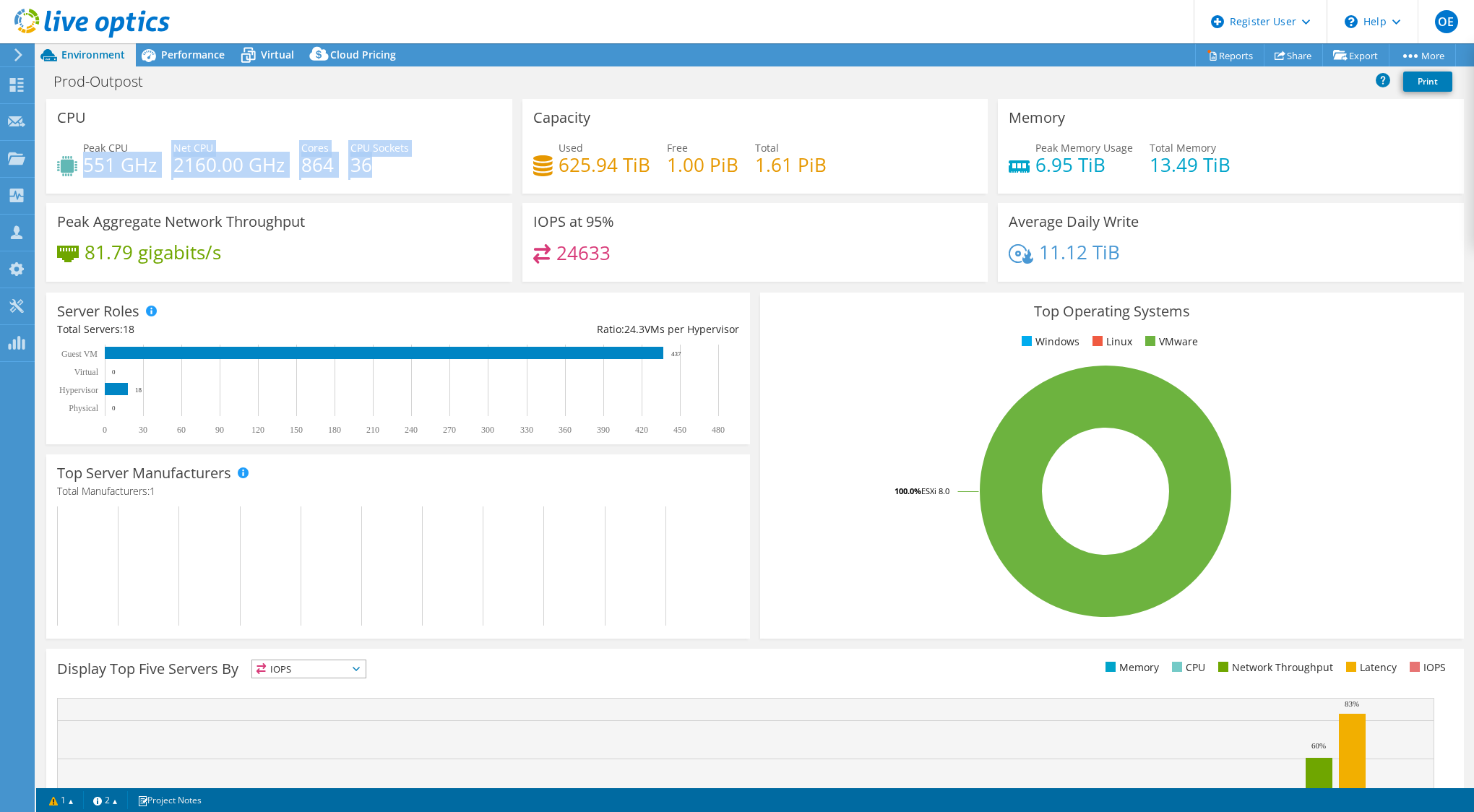
click at [417, 165] on div "Peak CPU 551 GHz Net CPU 2160.00 GHz Cores 864 CPU Sockets 36" at bounding box center [279, 163] width 444 height 47
drag, startPoint x: 417, startPoint y: 165, endPoint x: 380, endPoint y: 185, distance: 42.1
click at [380, 185] on div "Peak CPU 551 GHz Net CPU 2160.00 GHz Cores 864 CPU Sockets 36" at bounding box center [279, 163] width 444 height 47
click at [193, 166] on h4 "2160.00 GHz" at bounding box center [229, 164] width 111 height 16
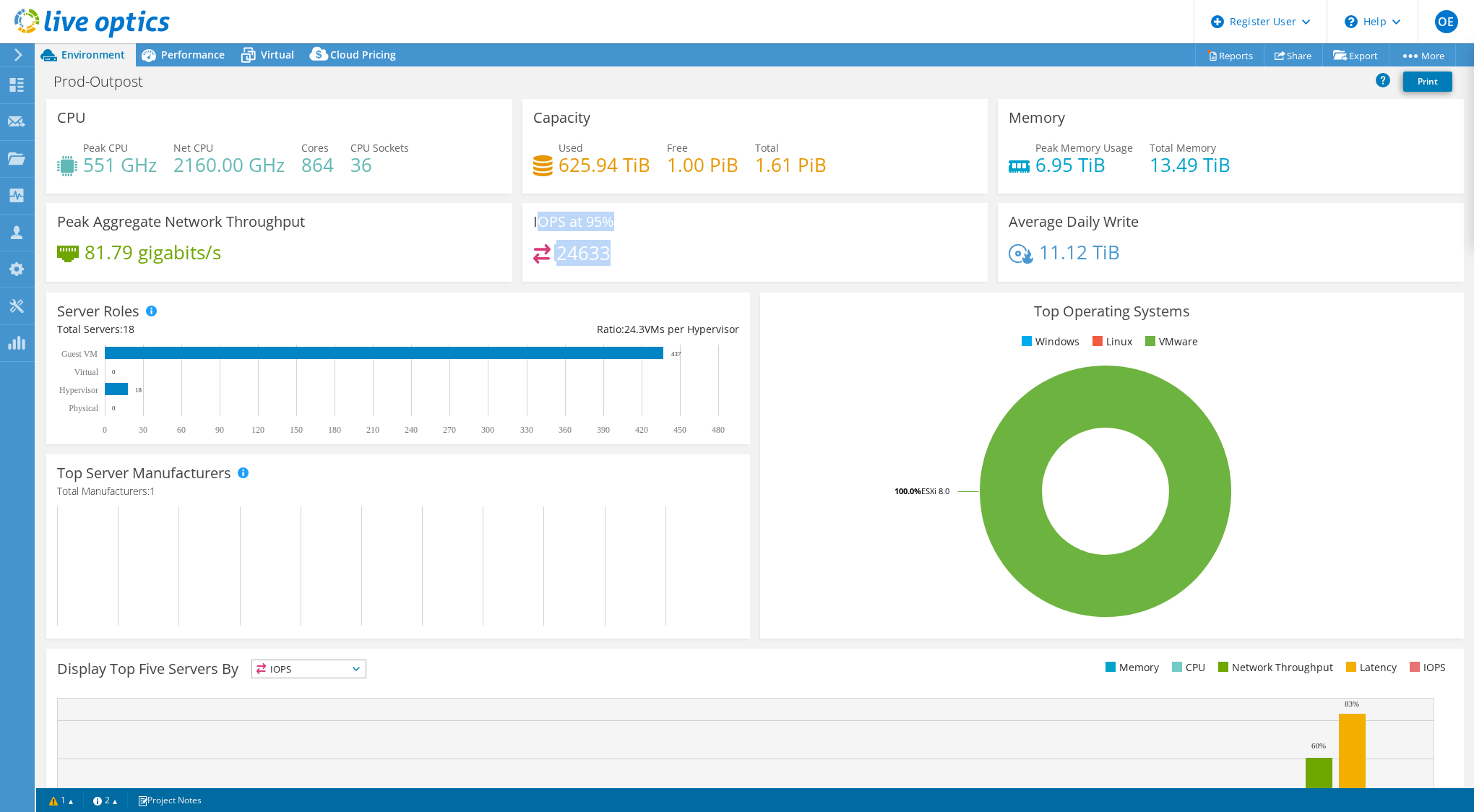
drag, startPoint x: 625, startPoint y: 263, endPoint x: 533, endPoint y: 219, distance: 102.0
click at [533, 219] on div "IOPS at 95% 24633" at bounding box center [755, 242] width 466 height 79
